Goal: Task Accomplishment & Management: Complete application form

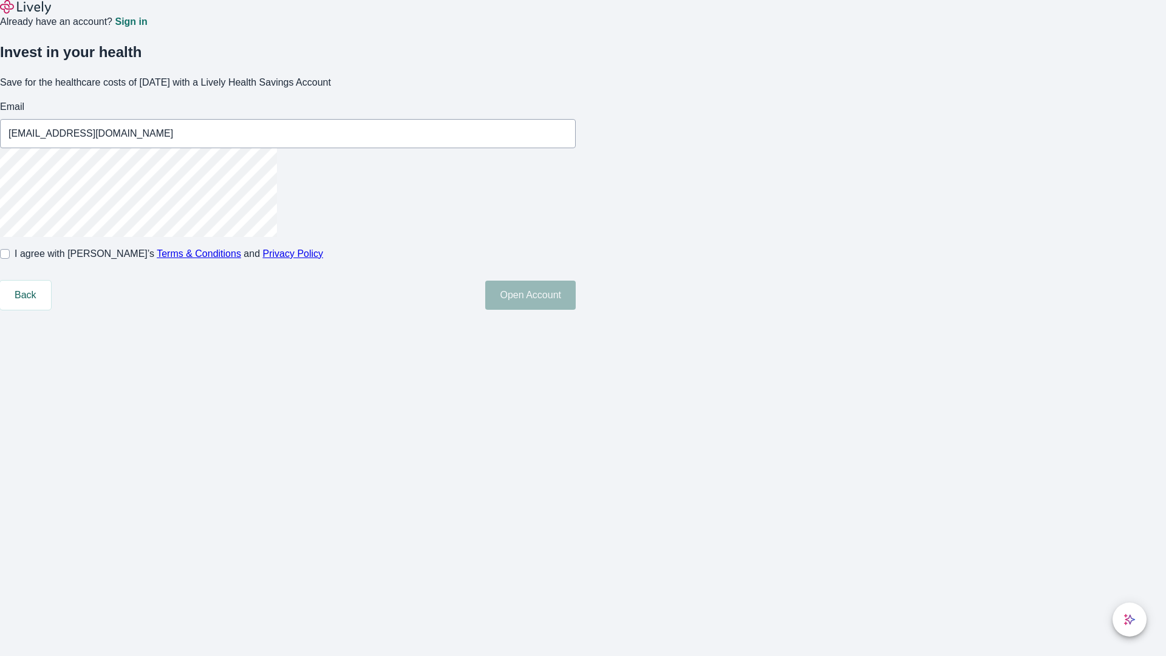
click at [10, 259] on input "I agree with Lively’s Terms & Conditions and Privacy Policy" at bounding box center [5, 254] width 10 height 10
checkbox input "true"
click at [576, 310] on button "Open Account" at bounding box center [530, 295] width 91 height 29
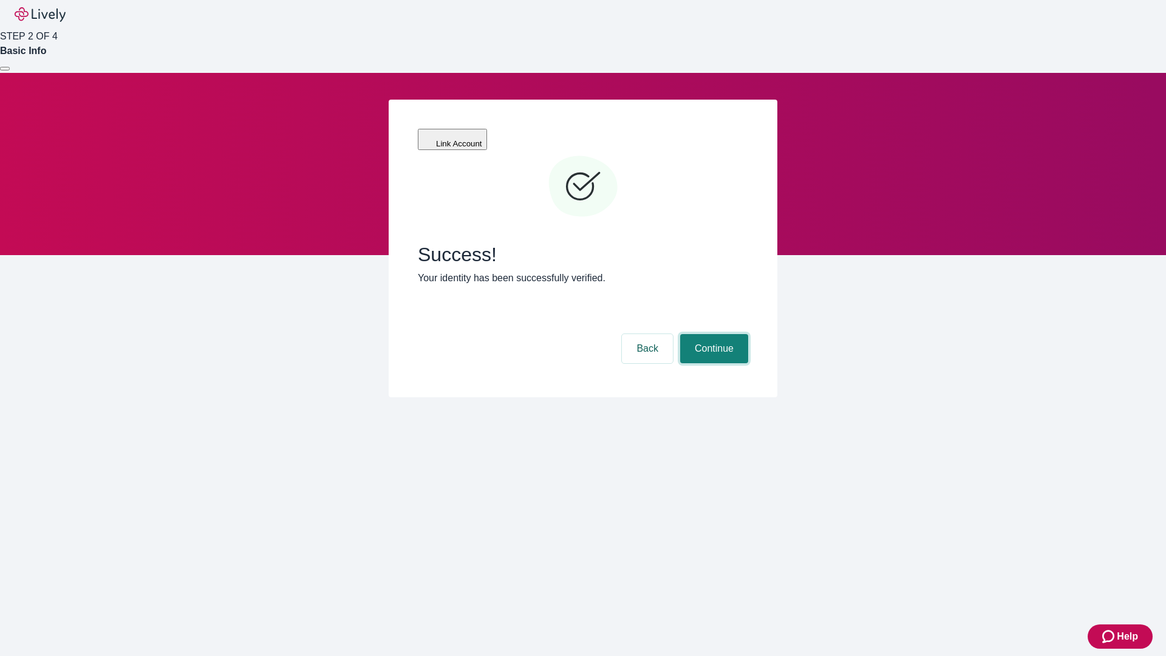
click at [712, 334] on button "Continue" at bounding box center [714, 348] width 68 height 29
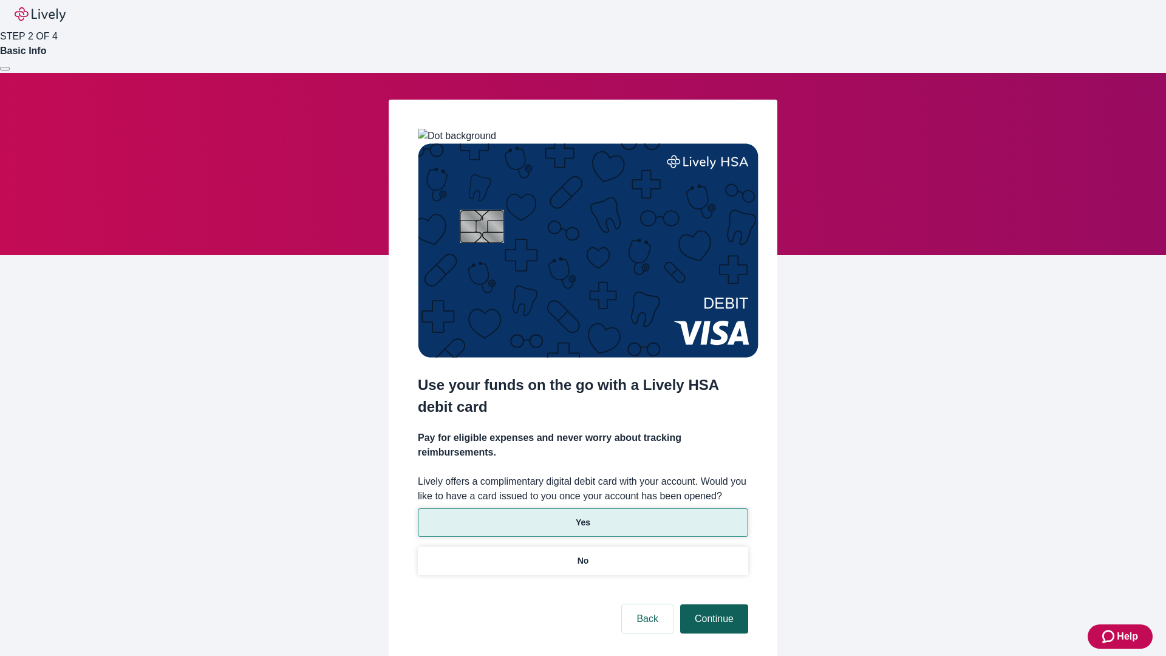
click at [582, 555] on p "No" at bounding box center [584, 561] width 12 height 13
click at [712, 604] on button "Continue" at bounding box center [714, 618] width 68 height 29
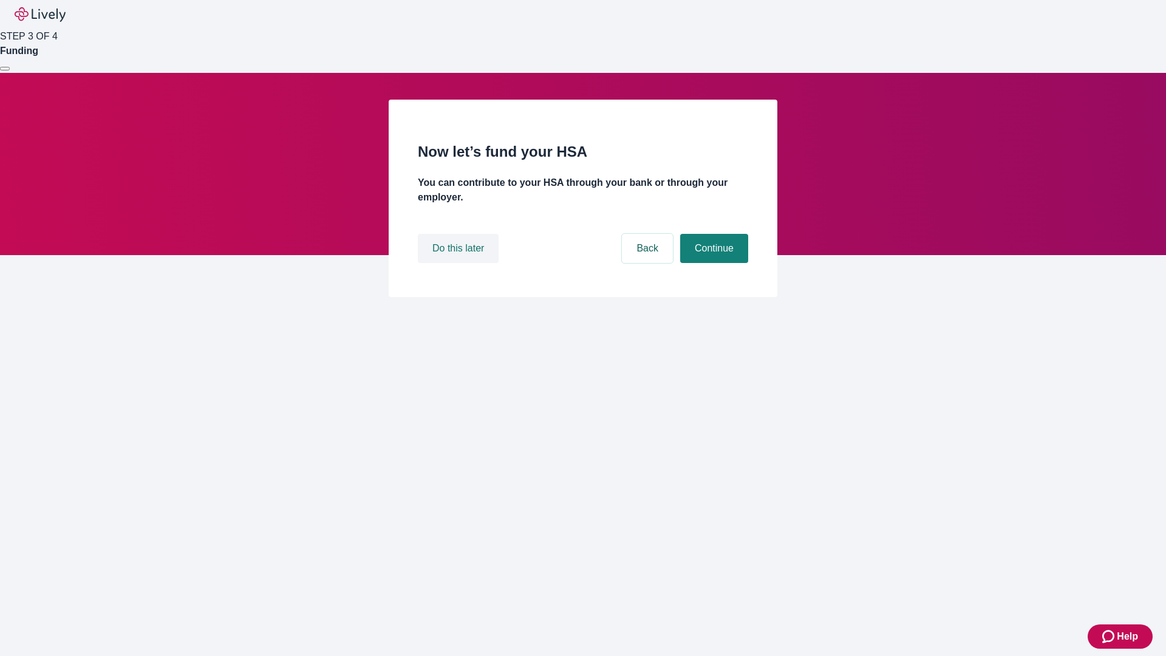
click at [460, 263] on button "Do this later" at bounding box center [458, 248] width 81 height 29
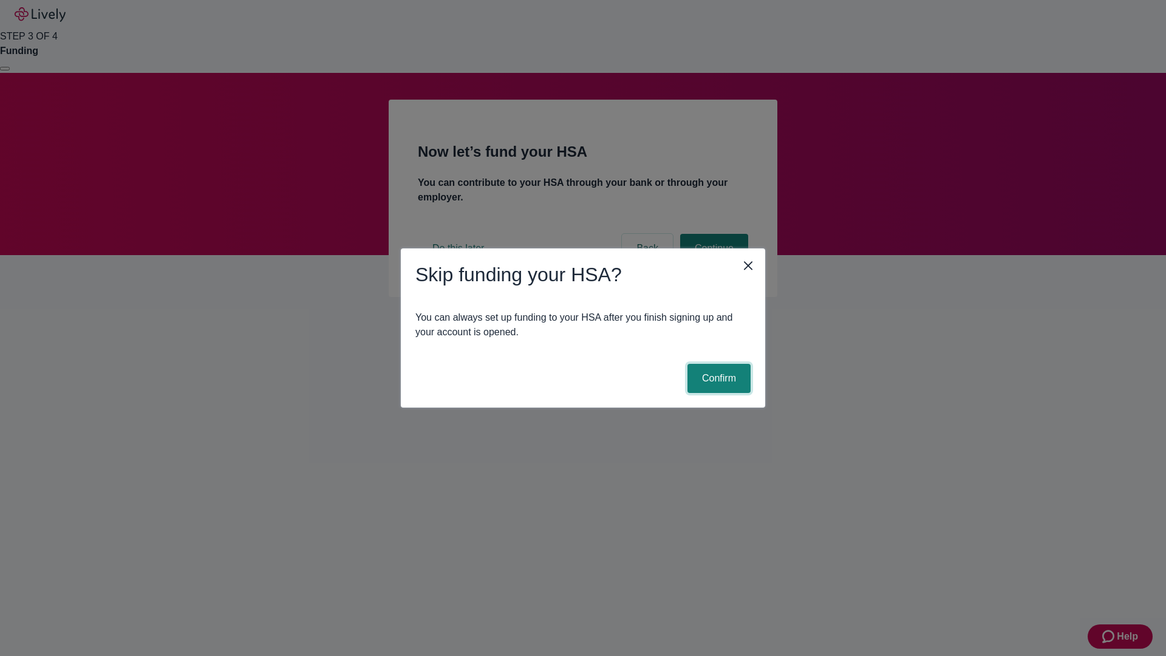
click at [717, 378] on button "Confirm" at bounding box center [719, 378] width 63 height 29
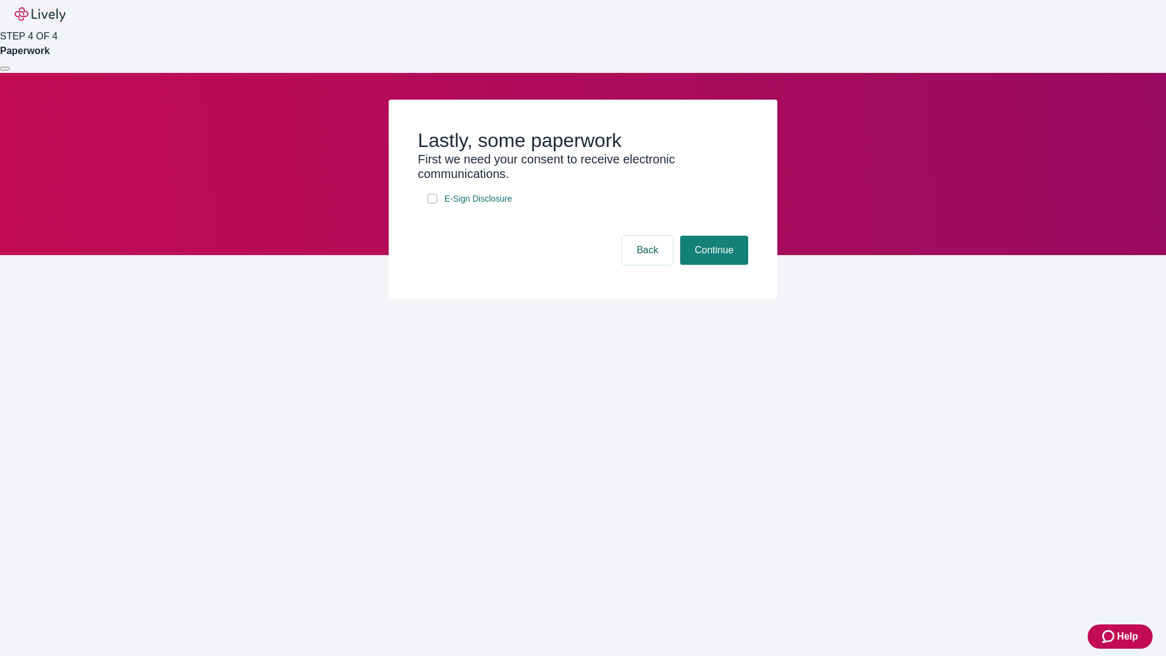
click at [432, 203] on input "E-Sign Disclosure" at bounding box center [433, 199] width 10 height 10
checkbox input "true"
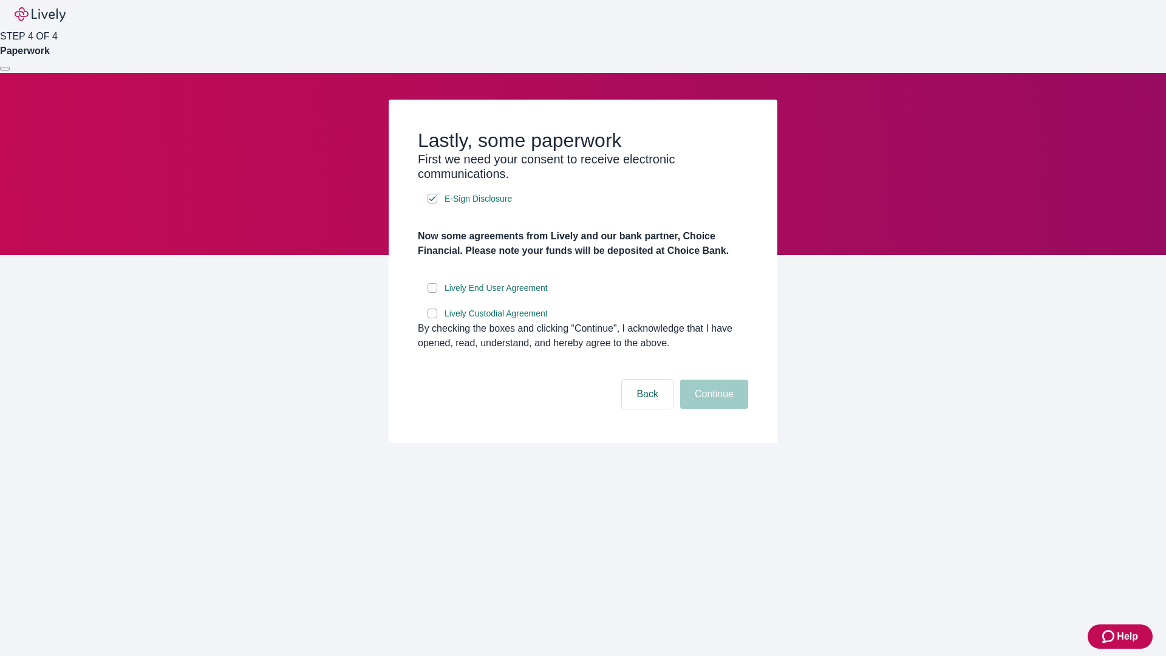
click at [432, 293] on input "Lively End User Agreement" at bounding box center [433, 288] width 10 height 10
checkbox input "true"
click at [432, 318] on input "Lively Custodial Agreement" at bounding box center [433, 314] width 10 height 10
checkbox input "true"
click at [712, 409] on button "Continue" at bounding box center [714, 394] width 68 height 29
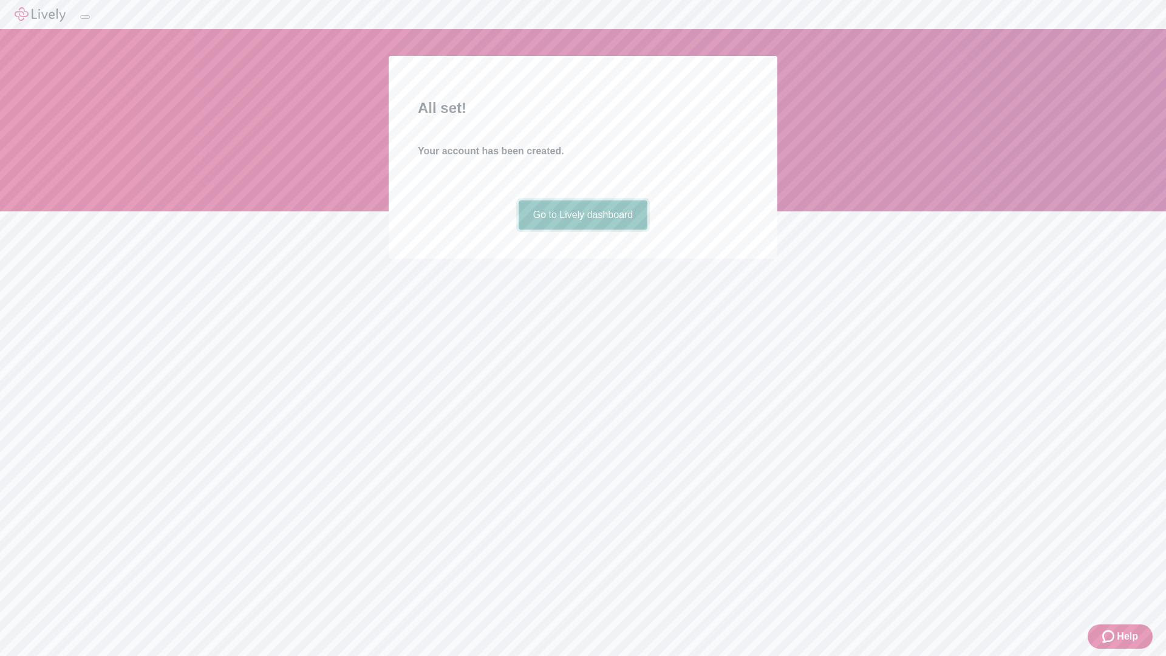
click at [582, 230] on link "Go to Lively dashboard" at bounding box center [583, 214] width 129 height 29
